Goal: Task Accomplishment & Management: Complete application form

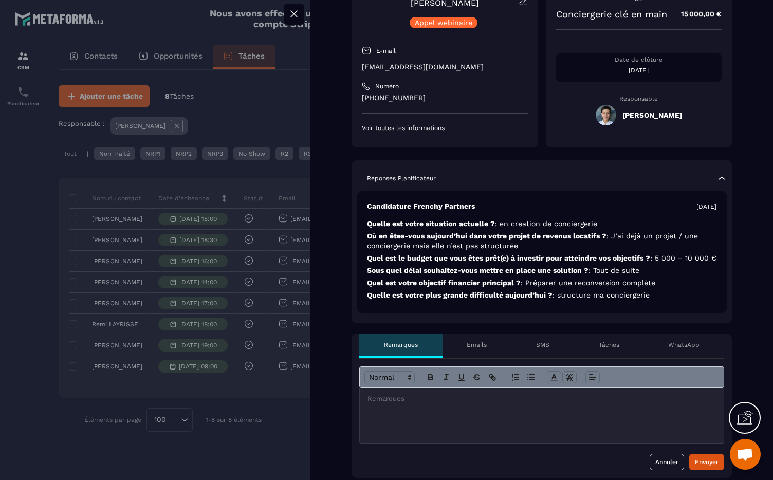
scroll to position [117, 0]
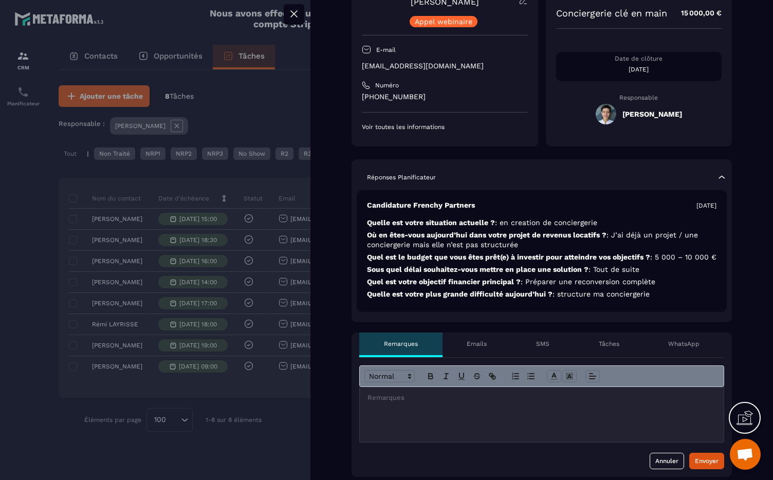
click at [422, 402] on p at bounding box center [541, 397] width 348 height 9
click at [699, 466] on div "Envoyer" at bounding box center [707, 461] width 24 height 10
click at [445, 402] on p at bounding box center [541, 397] width 348 height 9
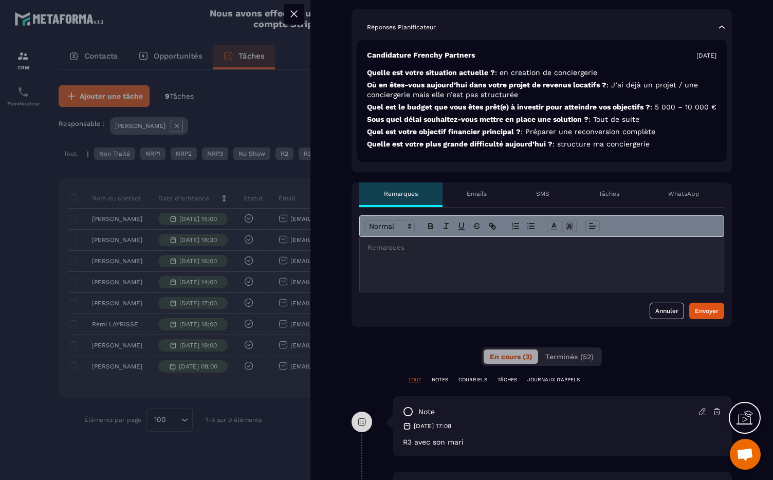
scroll to position [324, 0]
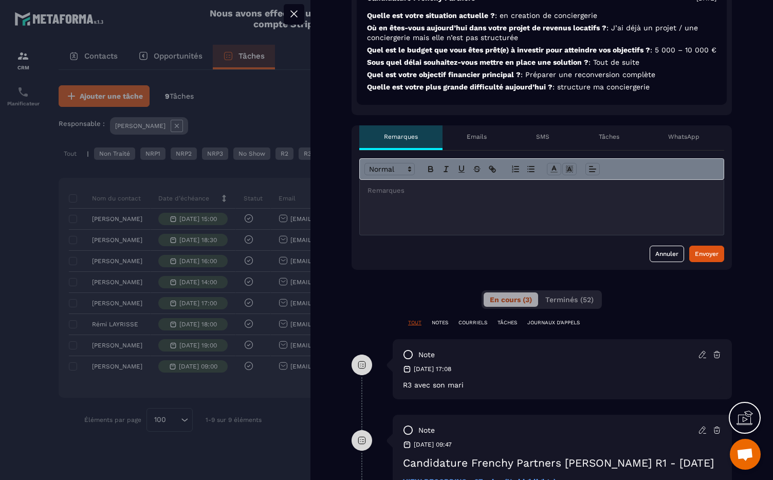
click at [467, 209] on div at bounding box center [542, 207] width 364 height 55
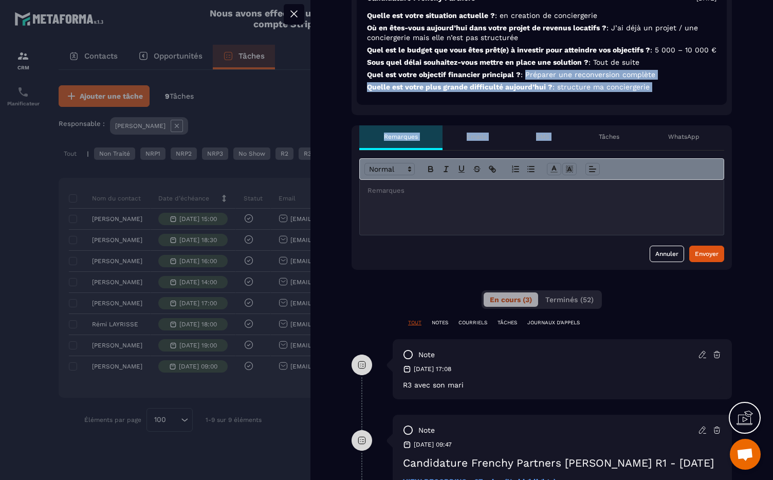
drag, startPoint x: 614, startPoint y: 125, endPoint x: 525, endPoint y: 87, distance: 96.7
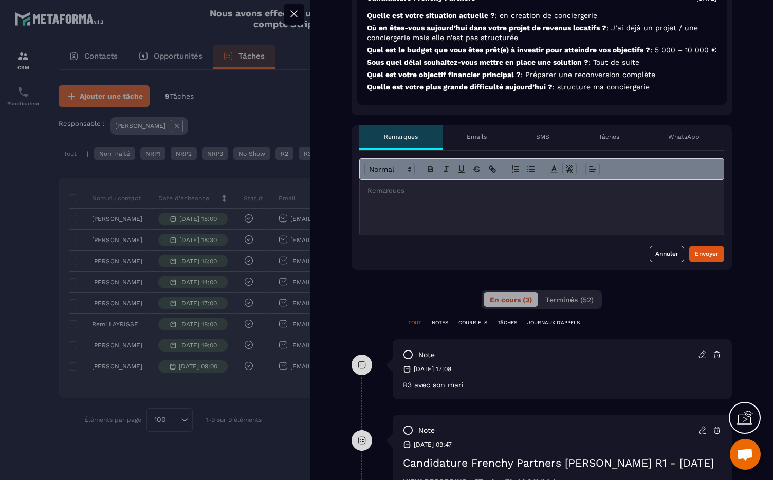
click at [494, 218] on div at bounding box center [542, 207] width 364 height 55
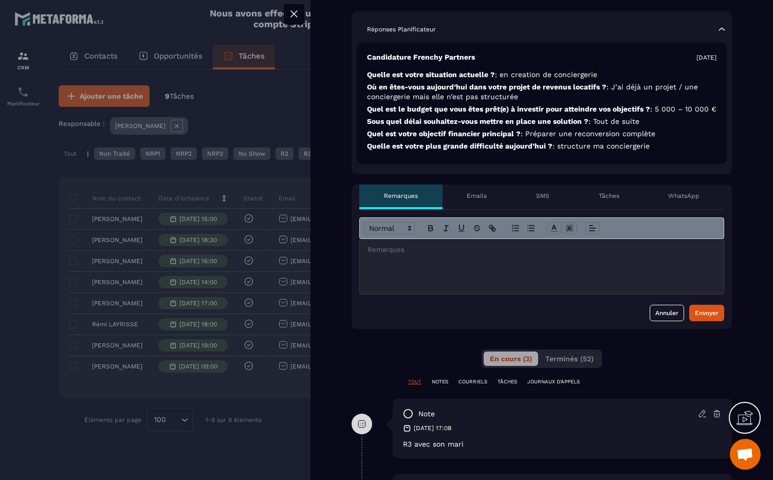
scroll to position [0, 0]
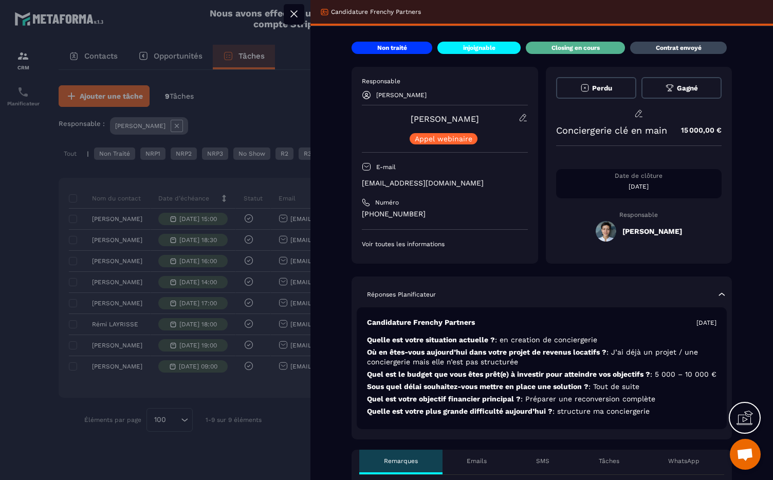
click at [261, 426] on div at bounding box center [386, 240] width 773 height 480
